Goal: Task Accomplishment & Management: Manage account settings

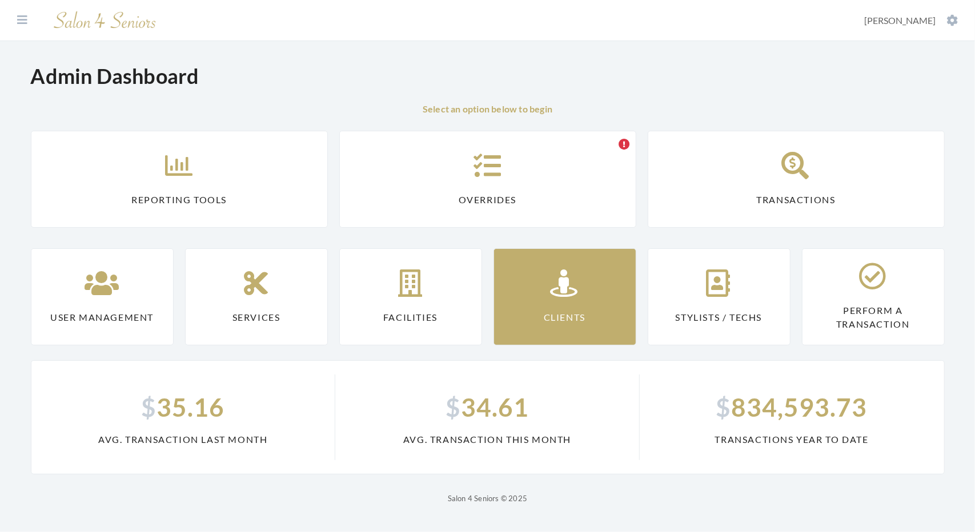
click at [511, 273] on link "Clients" at bounding box center [565, 297] width 143 height 97
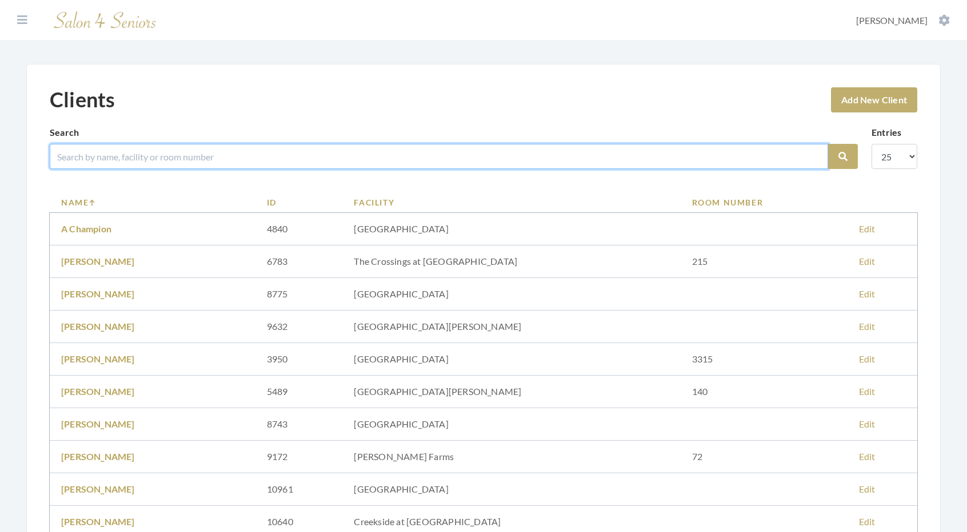
click at [235, 153] on input "search" at bounding box center [439, 156] width 778 height 25
type input "preston"
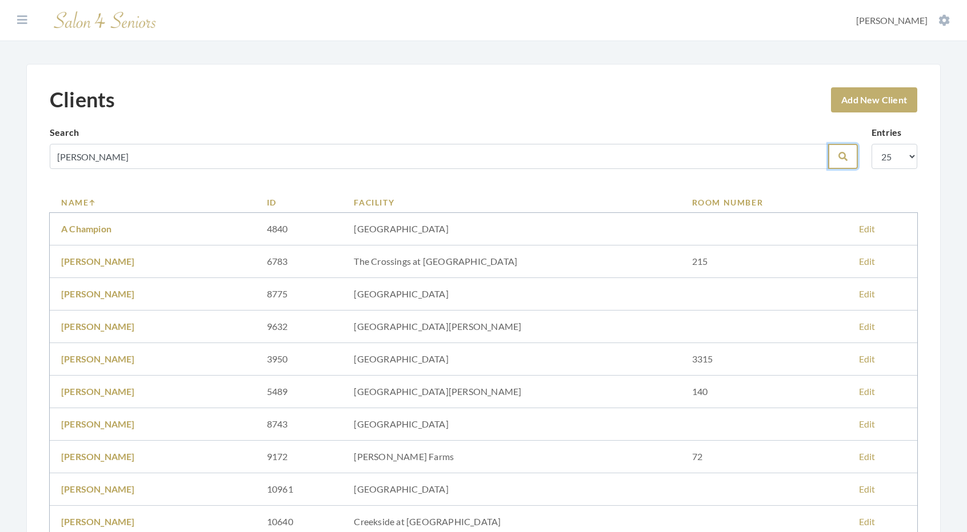
click at [844, 154] on icon "submit" at bounding box center [842, 156] width 9 height 9
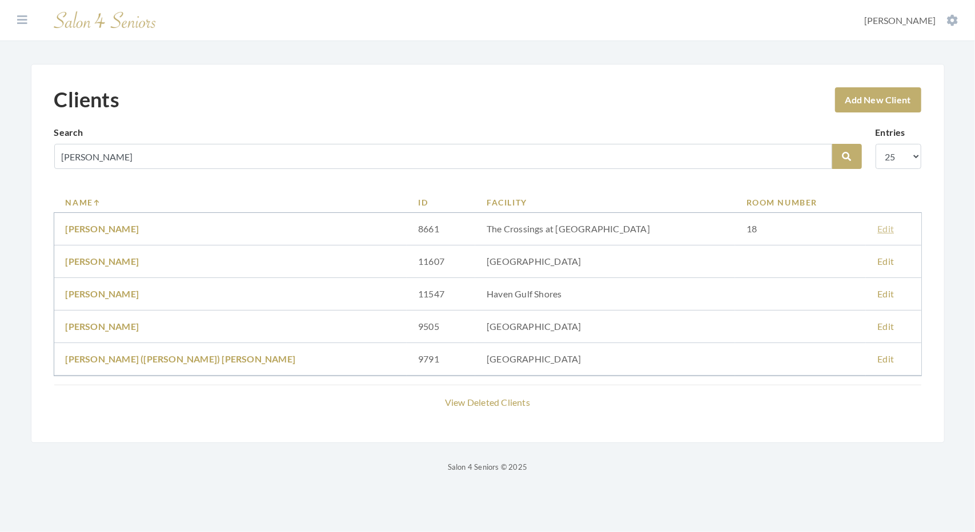
click at [878, 230] on link "Edit" at bounding box center [886, 228] width 17 height 11
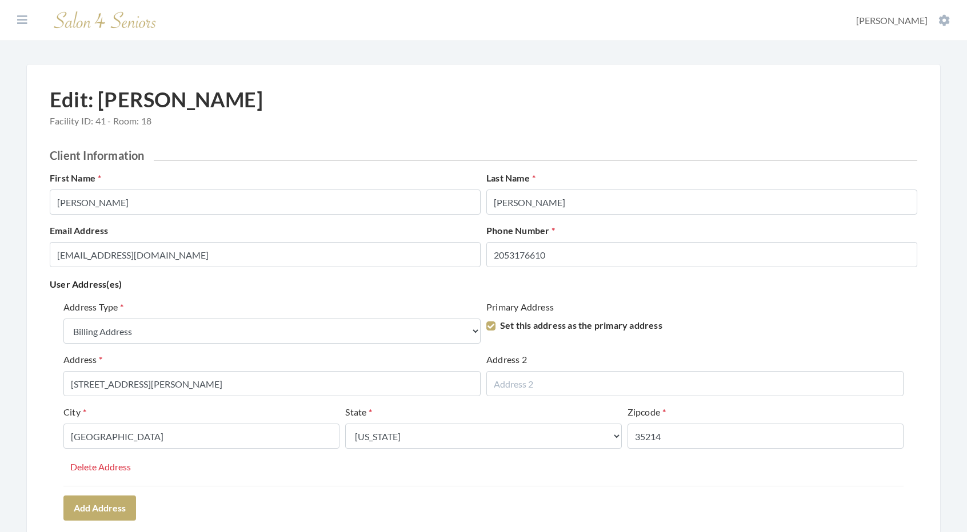
select select "billing"
select select "al"
